Goal: Communication & Community: Answer question/provide support

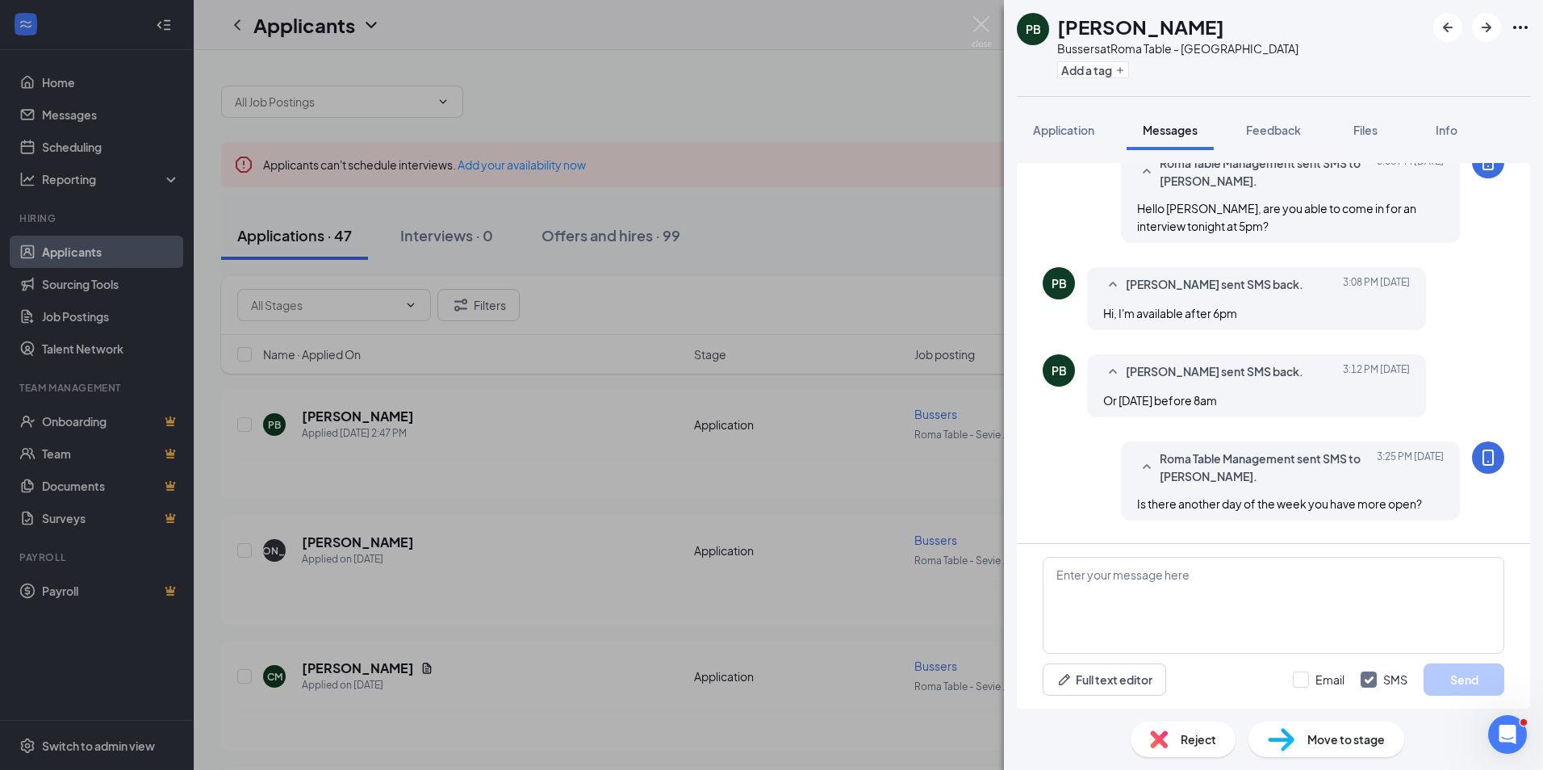
scroll to position [304, 0]
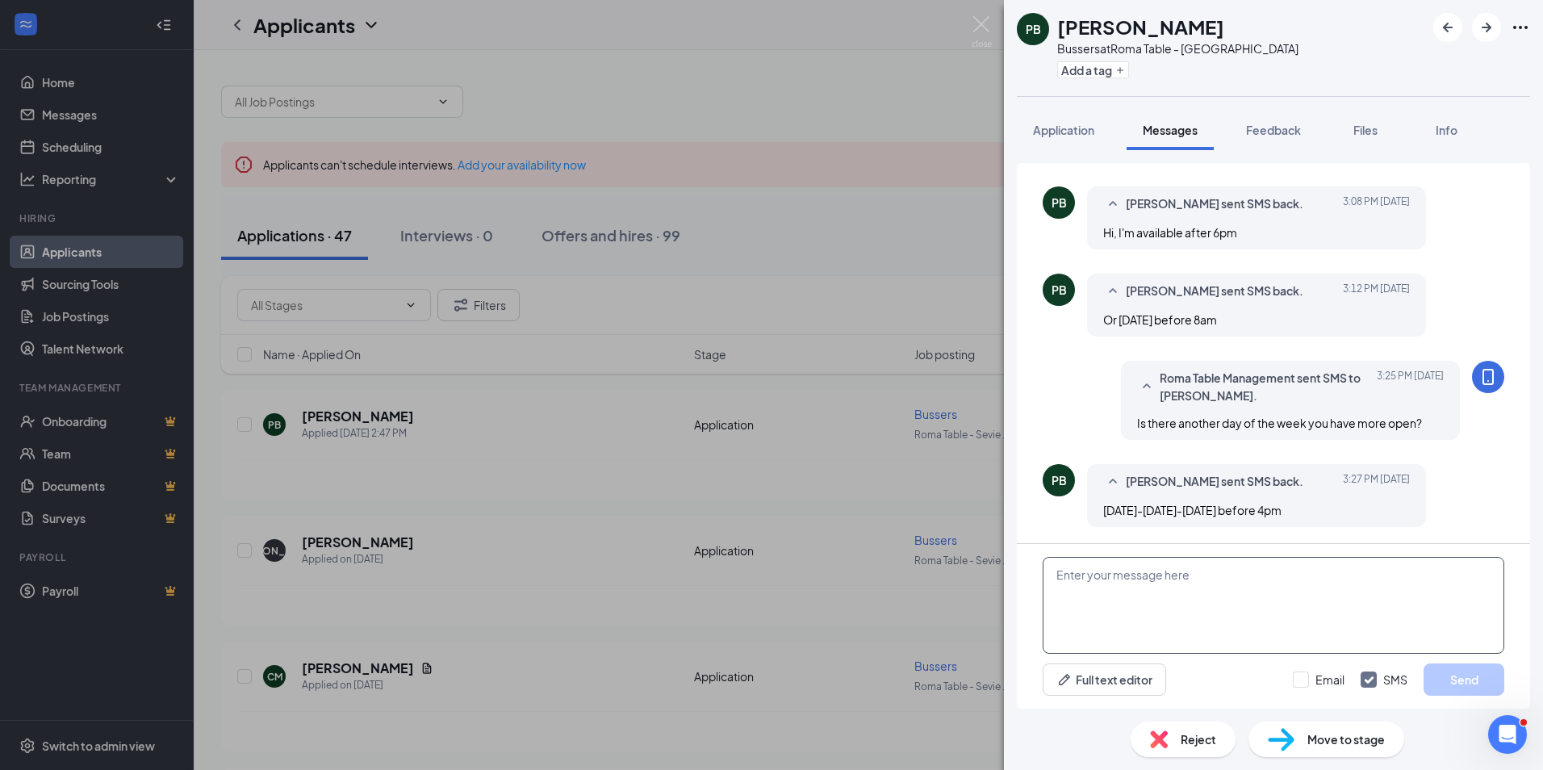
click at [1184, 578] on textarea at bounding box center [1272, 605] width 461 height 97
type textarea "o"
type textarea "I"
type textarea "p"
drag, startPoint x: 1113, startPoint y: 574, endPoint x: 1449, endPoint y: 606, distance: 337.2
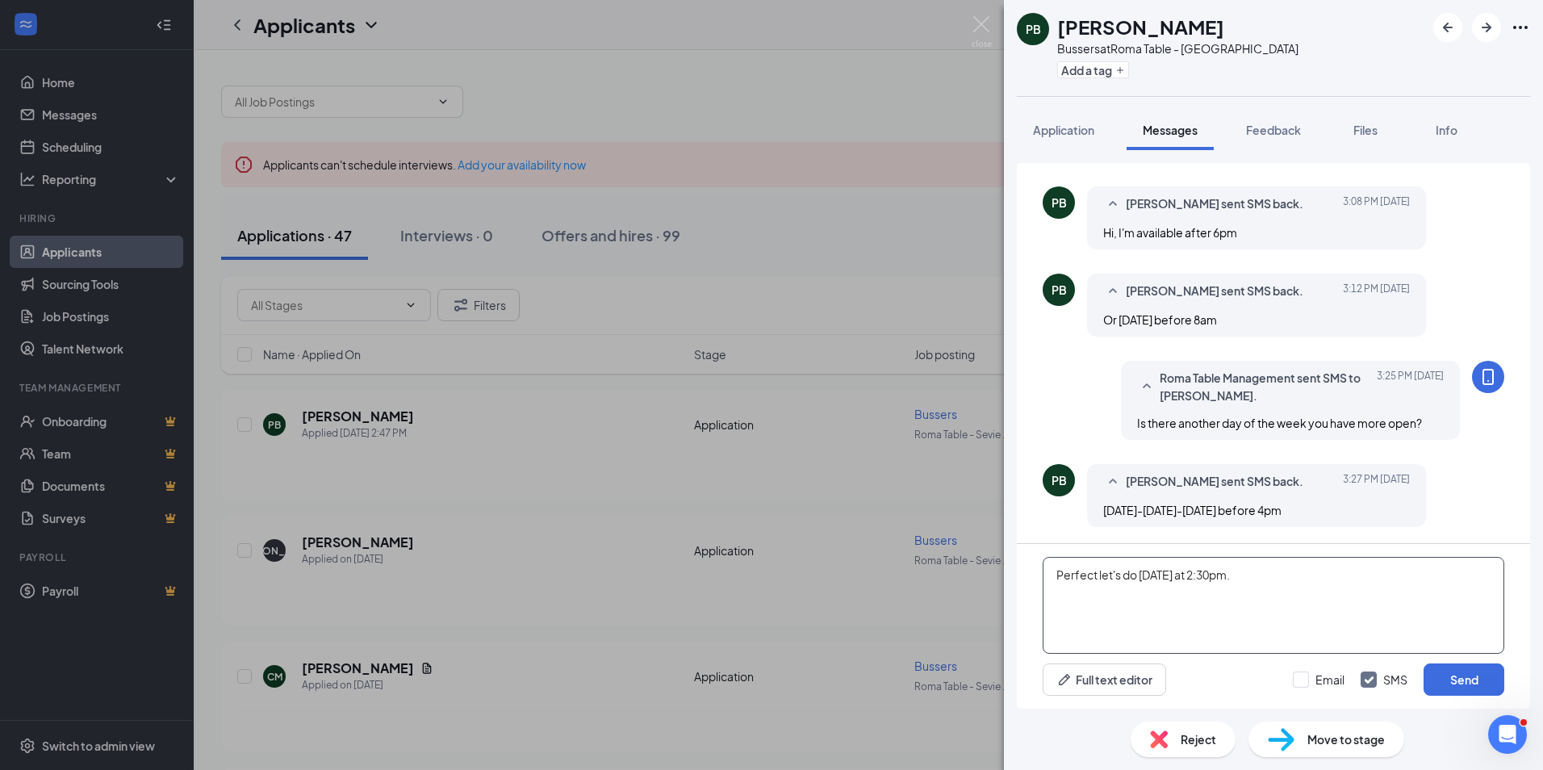
click at [1449, 606] on textarea "Perfect let's do [DATE] at 2:30pm." at bounding box center [1272, 605] width 461 height 97
type textarea "Perfect let's do [DATE] at 2:30pm."
click at [1480, 670] on button "Send" at bounding box center [1463, 679] width 81 height 32
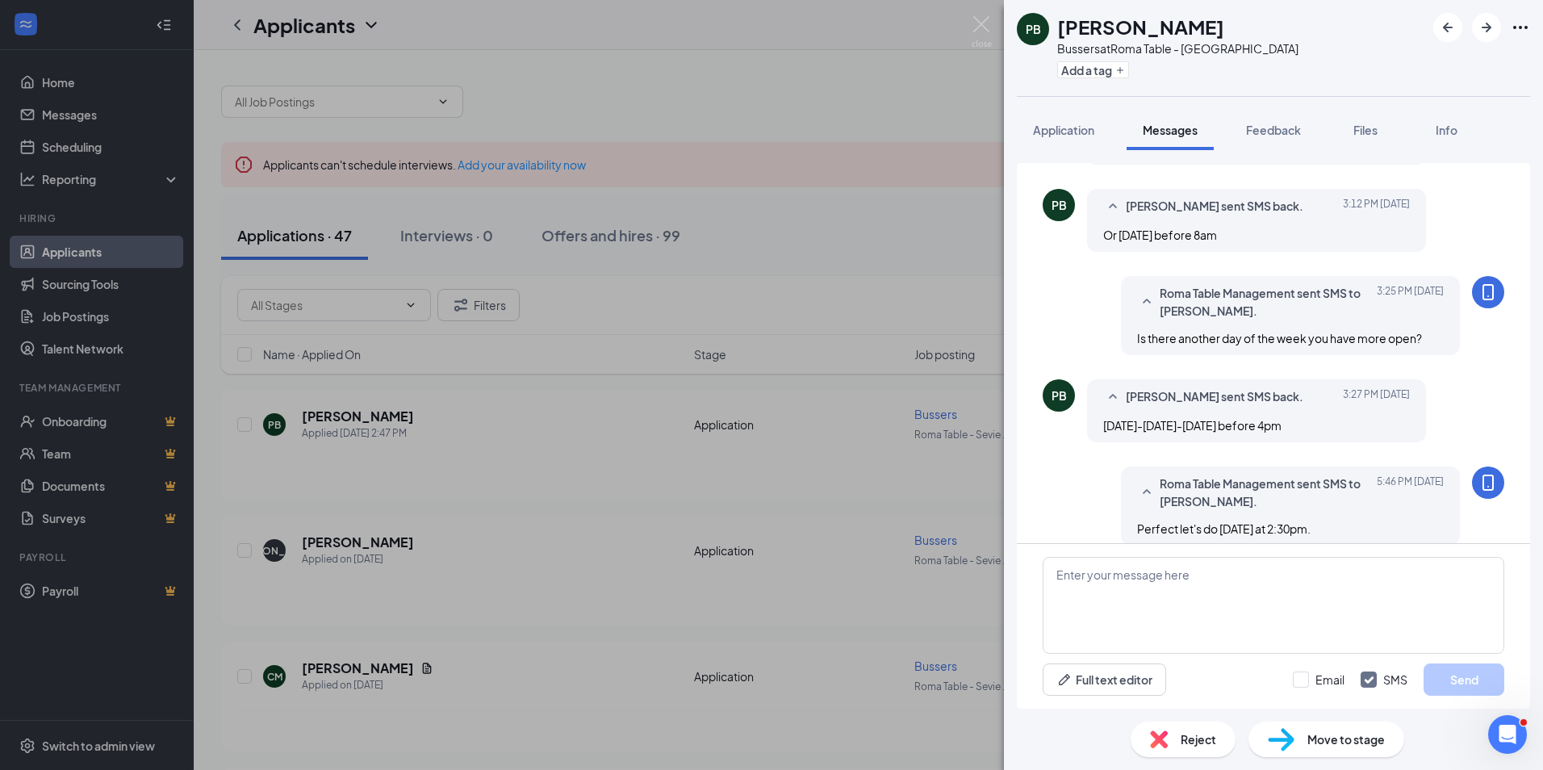
scroll to position [407, 0]
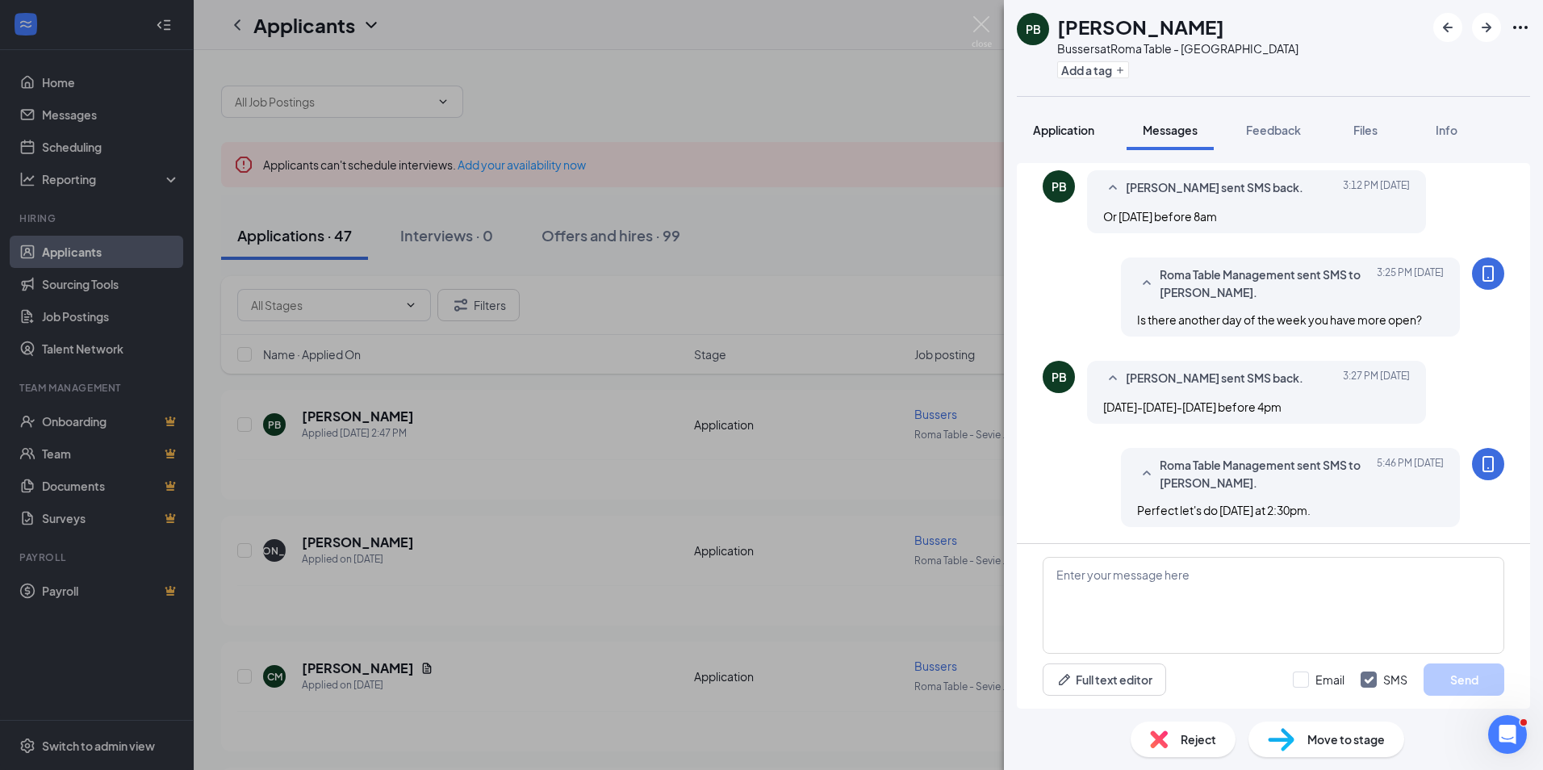
click at [1066, 136] on span "Application" at bounding box center [1063, 130] width 61 height 15
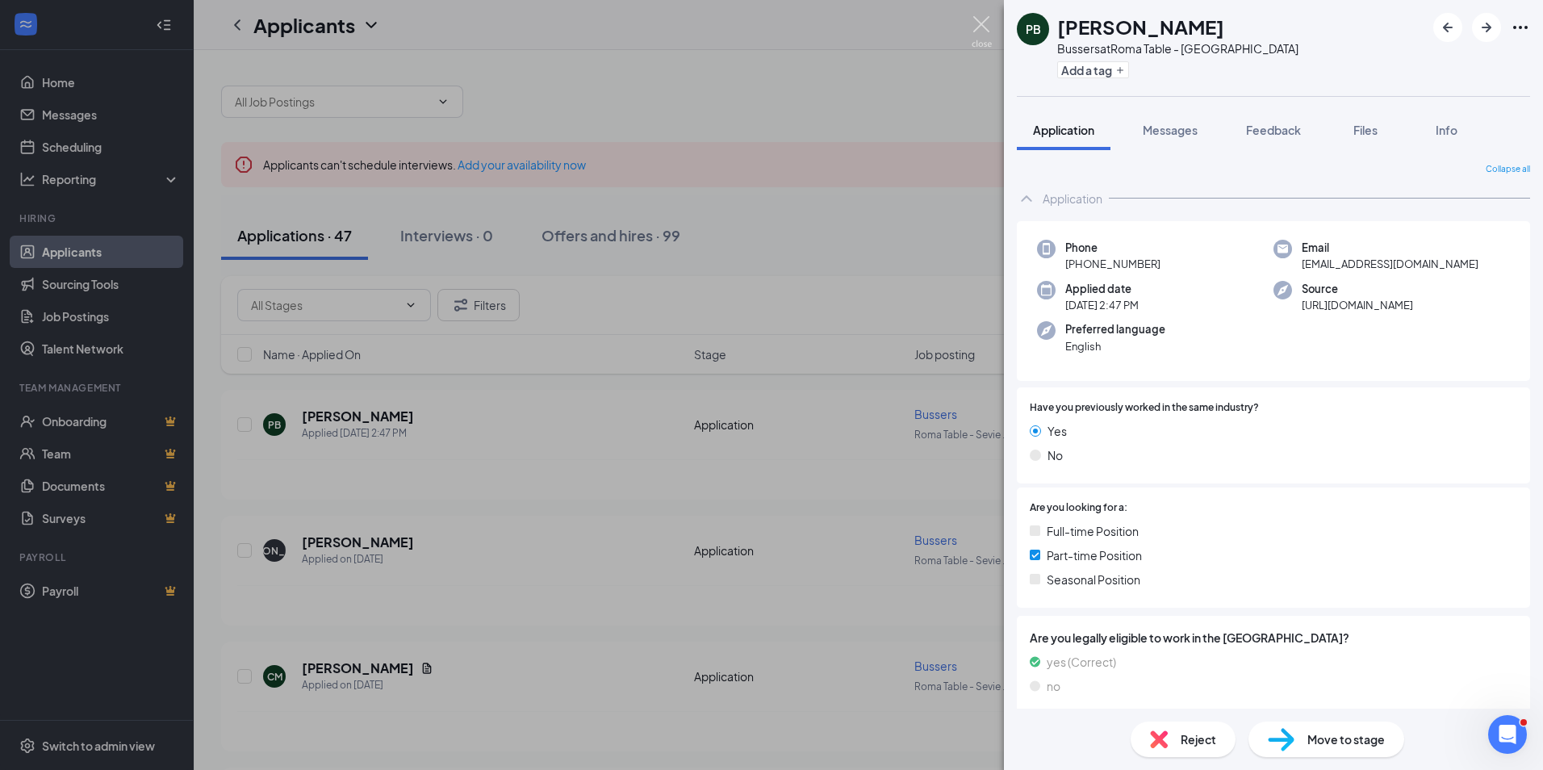
click at [979, 29] on img at bounding box center [981, 31] width 20 height 31
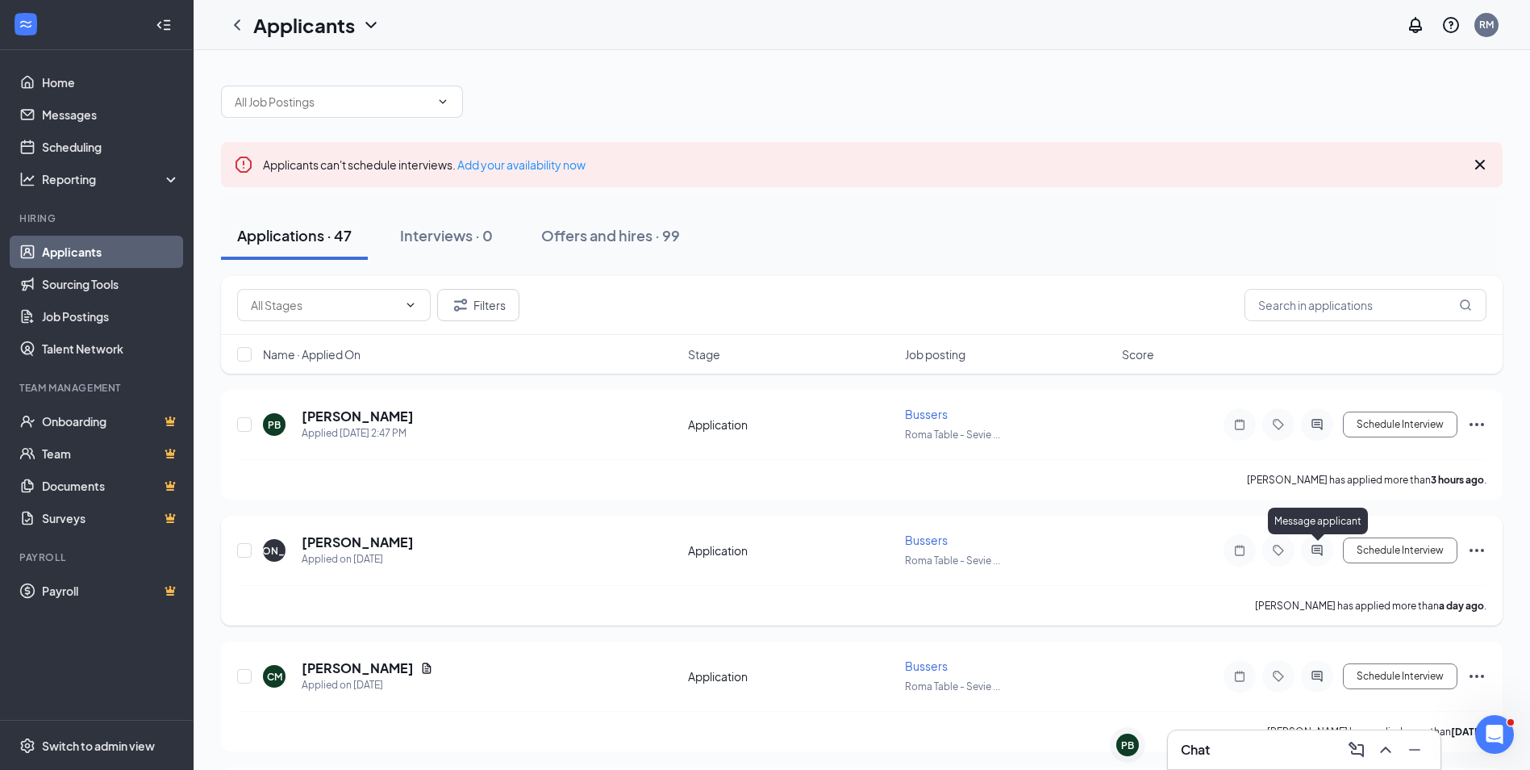
click at [1320, 553] on icon "ActiveChat" at bounding box center [1317, 550] width 10 height 10
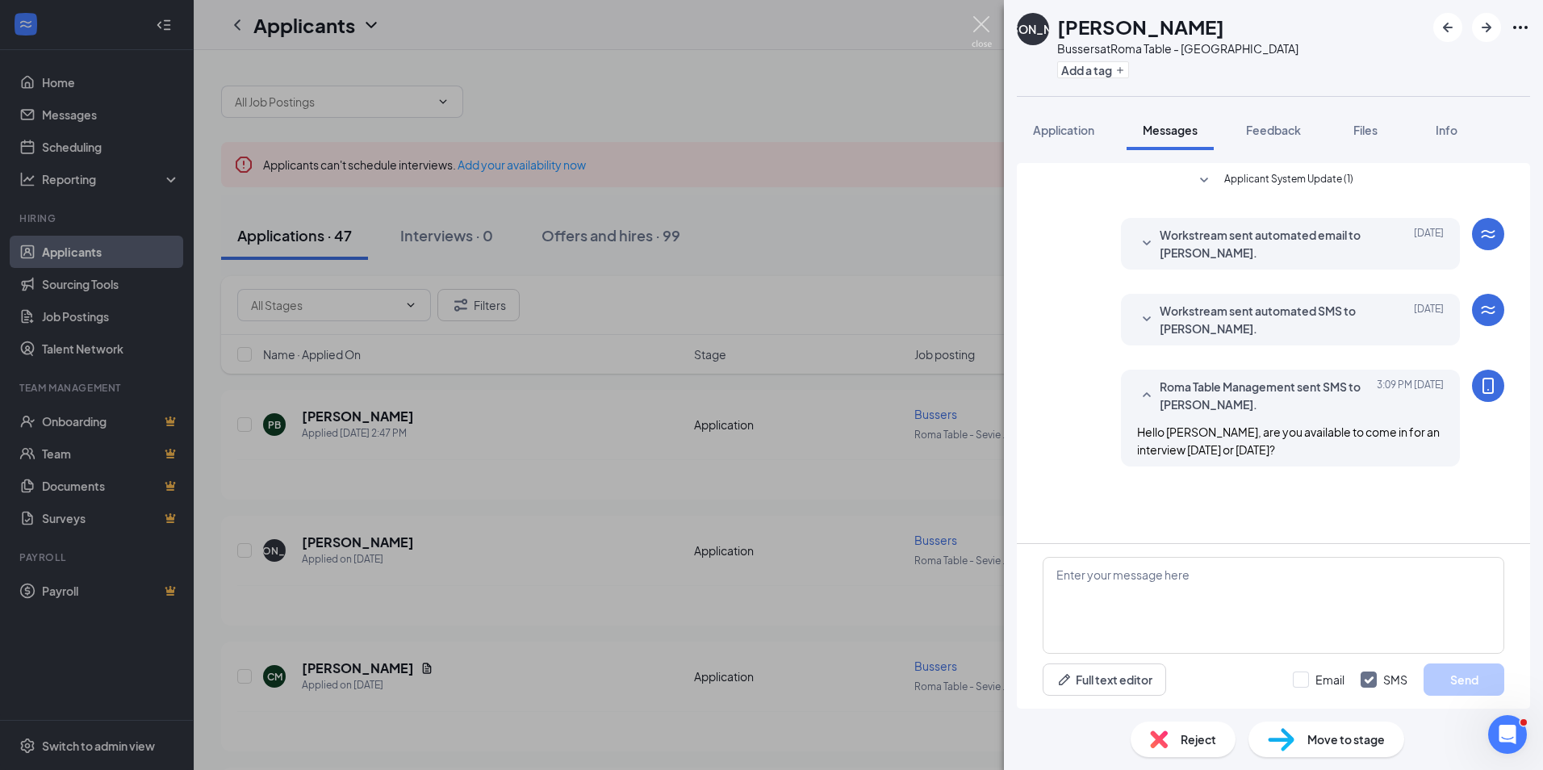
click at [975, 25] on img at bounding box center [981, 31] width 20 height 31
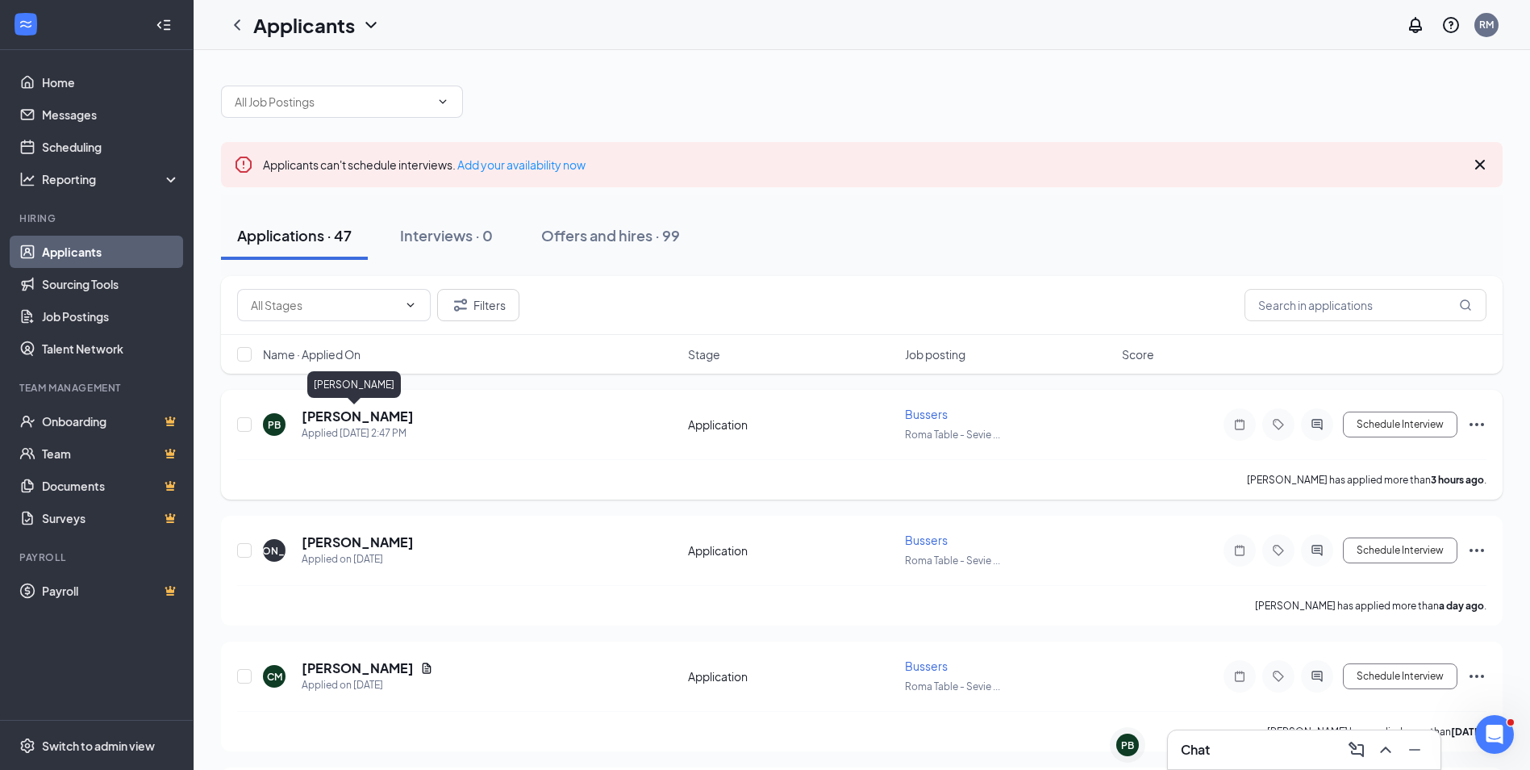
click at [352, 412] on h5 "[PERSON_NAME]" at bounding box center [358, 416] width 112 height 18
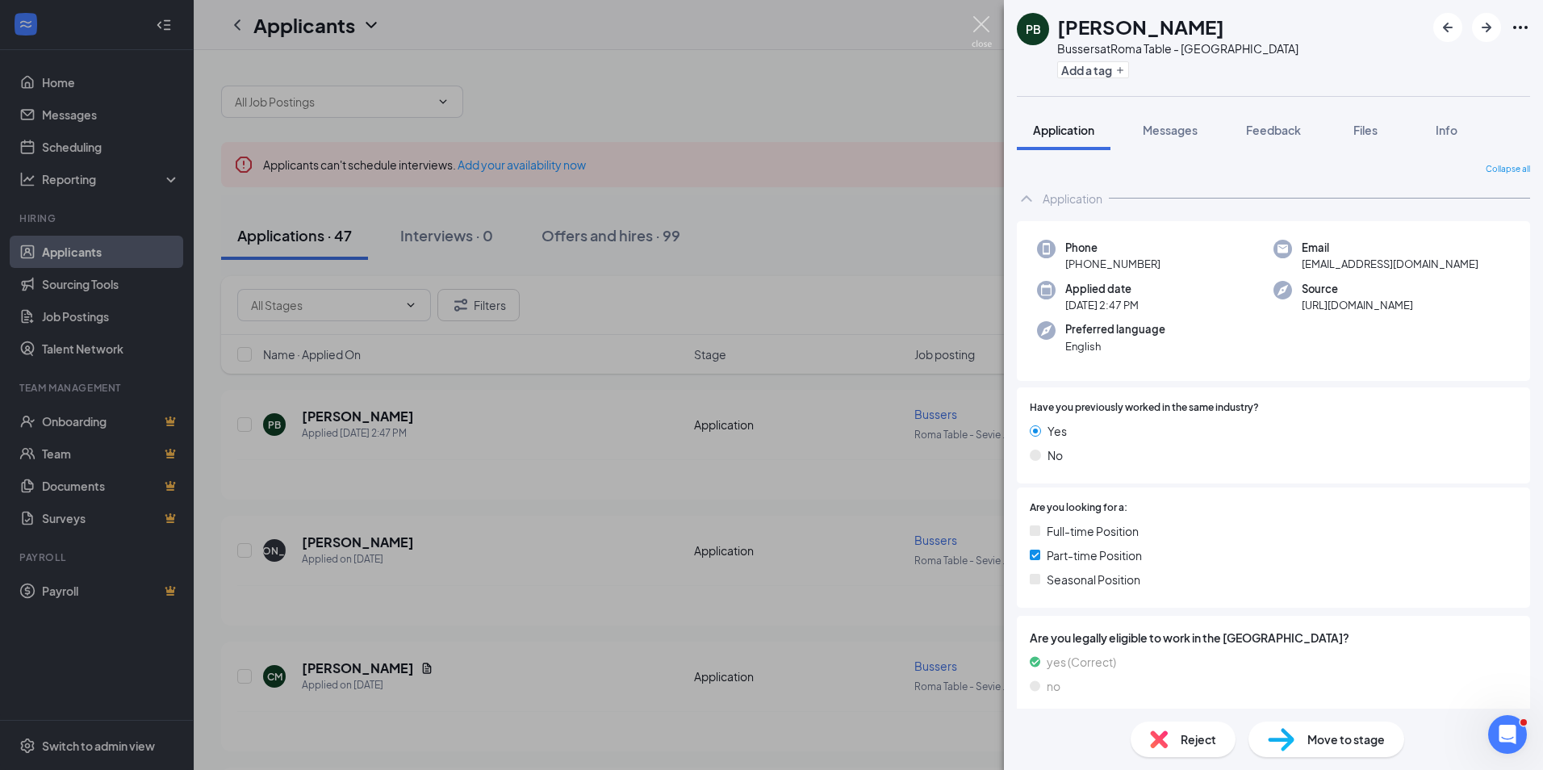
click at [987, 25] on img at bounding box center [981, 31] width 20 height 31
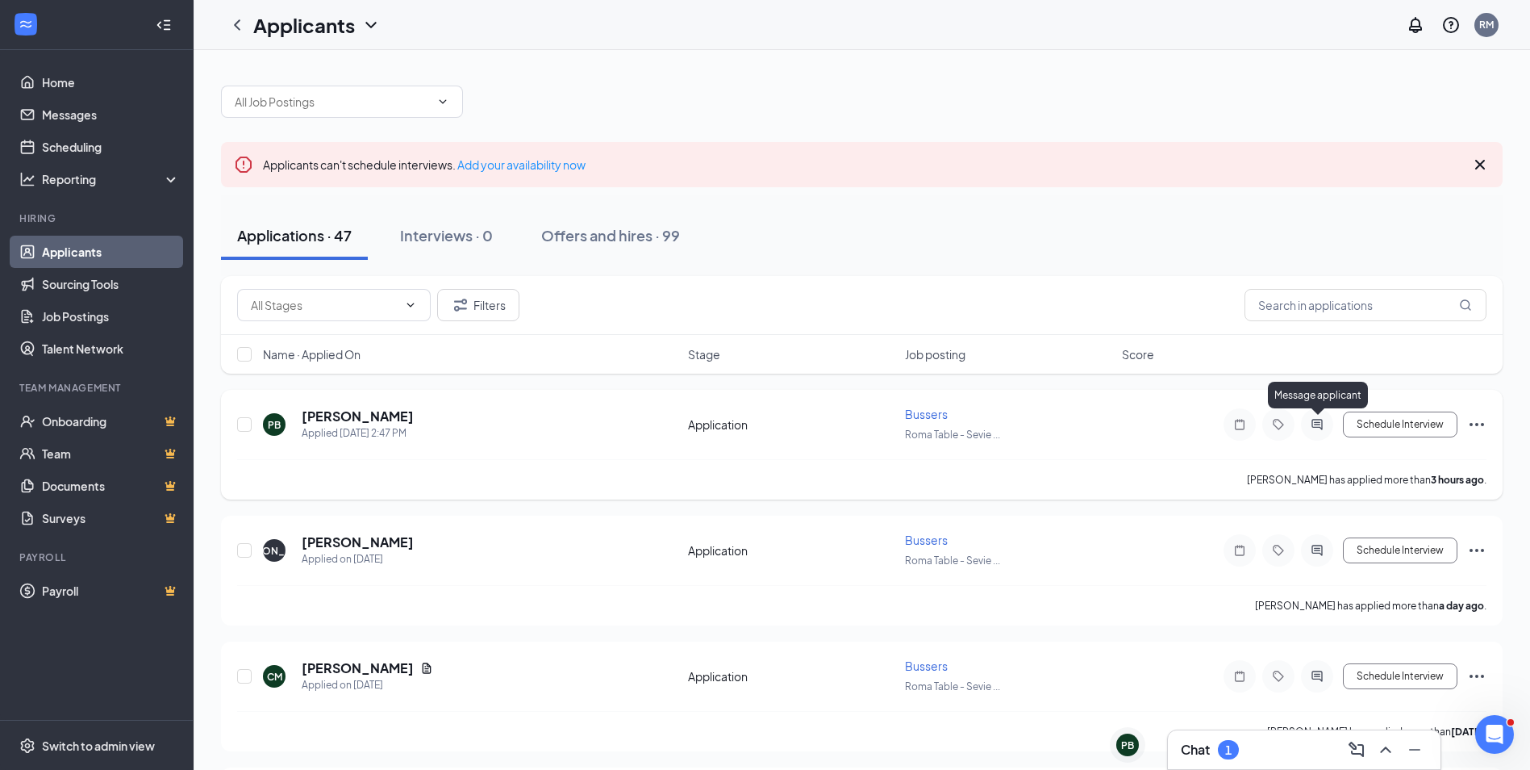
click at [1315, 424] on icon "ActiveChat" at bounding box center [1317, 424] width 10 height 10
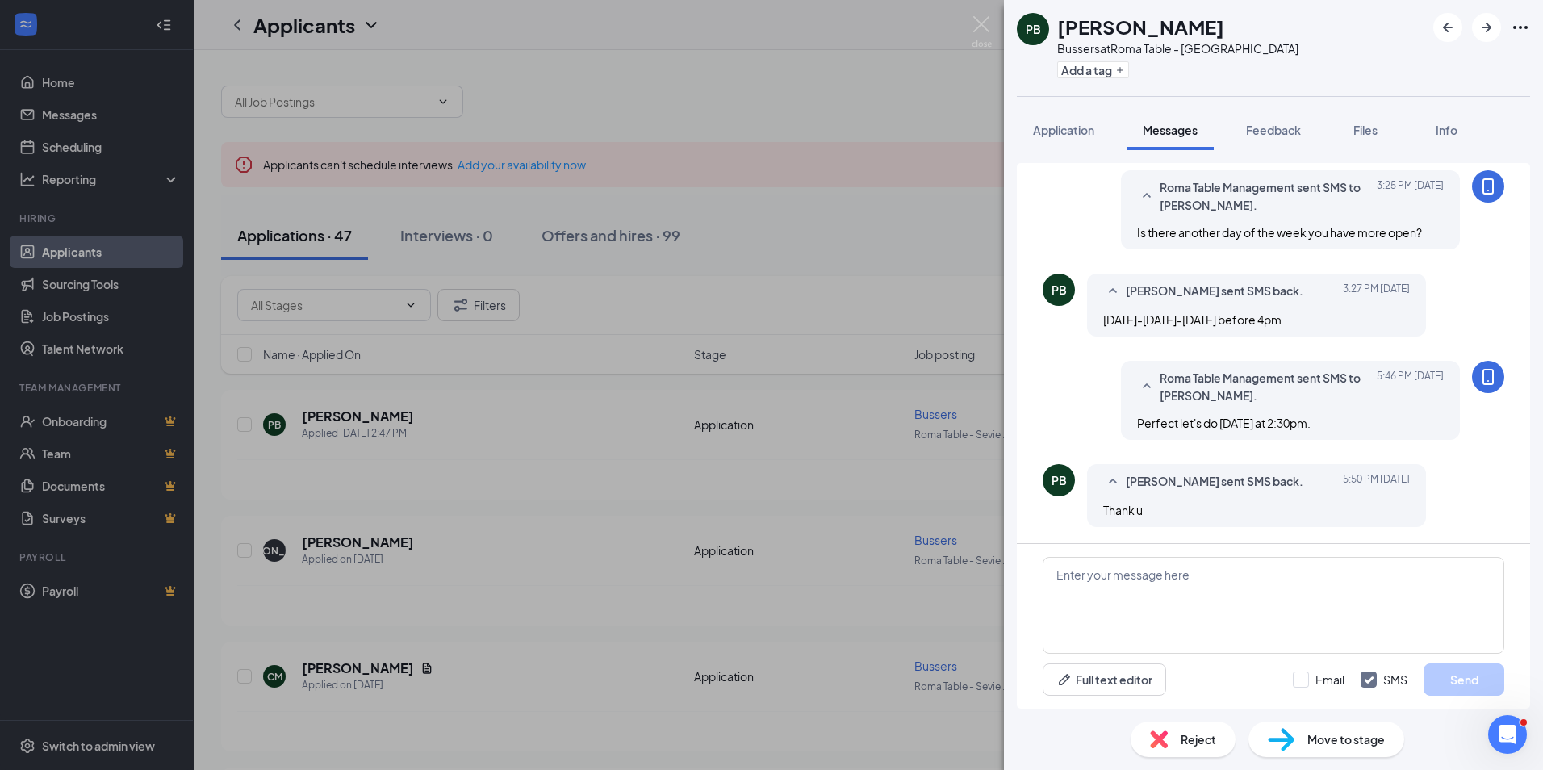
scroll to position [172, 0]
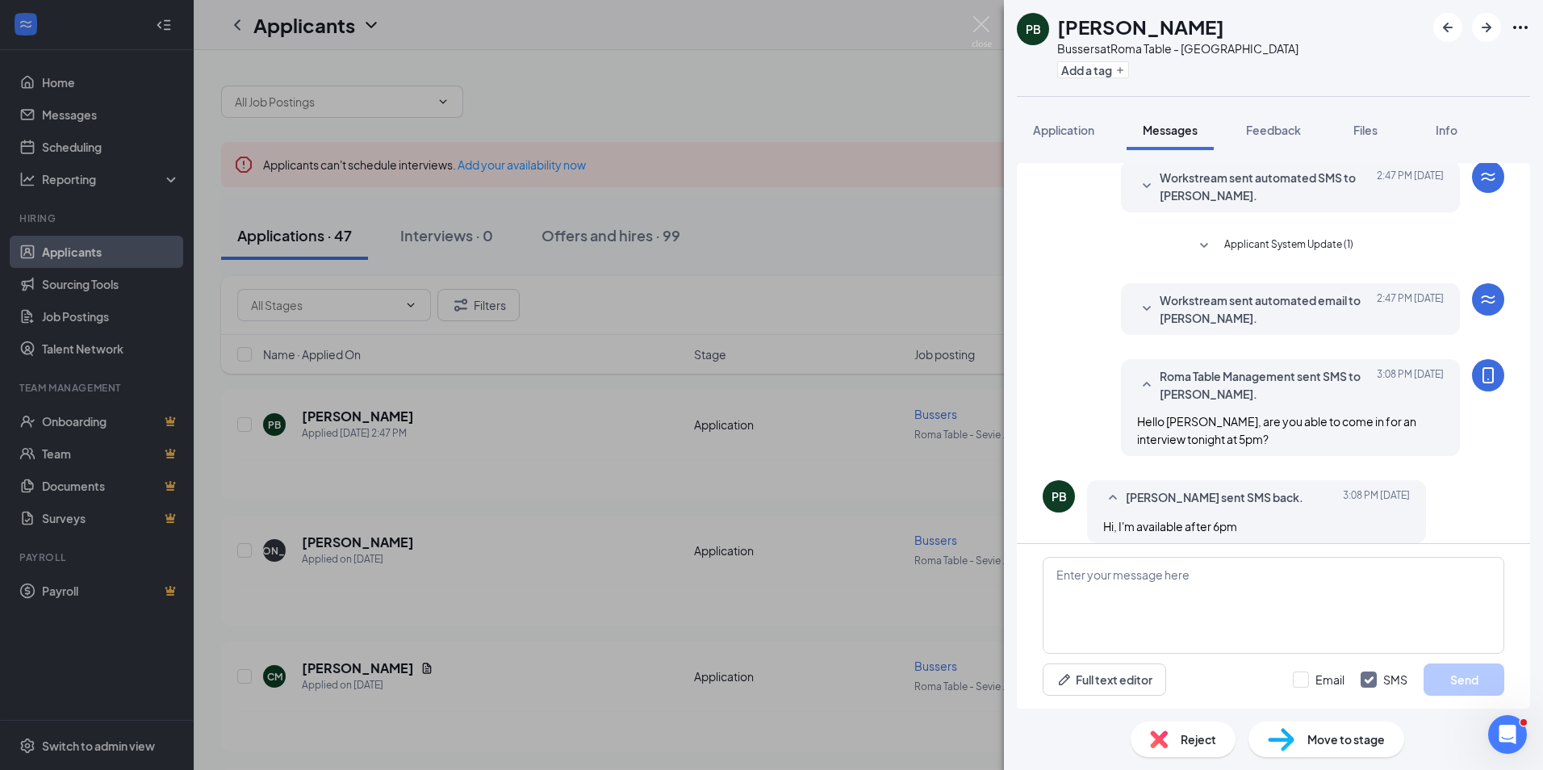
scroll to position [91, 0]
